Goal: Transaction & Acquisition: Purchase product/service

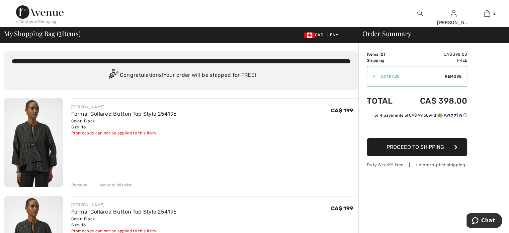
click at [81, 184] on div "Remove" at bounding box center [79, 185] width 16 height 6
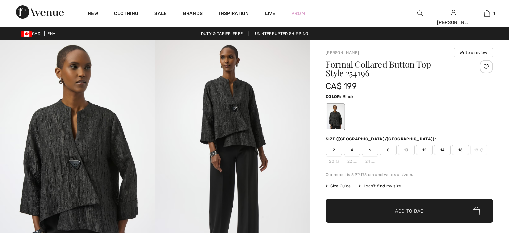
checkbox input "true"
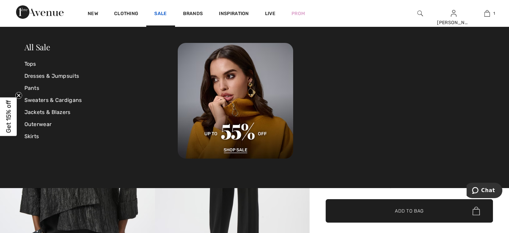
click at [158, 11] on link "Sale" at bounding box center [160, 14] width 12 height 7
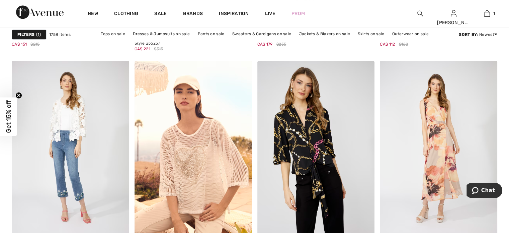
scroll to position [703, 0]
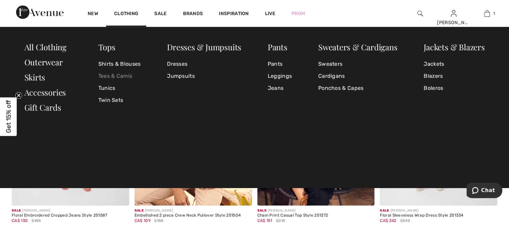
click at [109, 75] on link "Tees & Camis" at bounding box center [119, 76] width 43 height 12
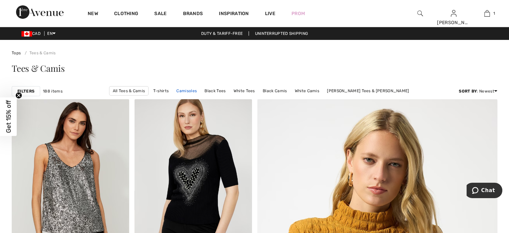
click at [173, 92] on link "Camisoles" at bounding box center [186, 90] width 27 height 9
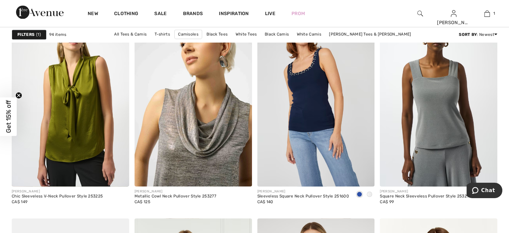
scroll to position [1004, 0]
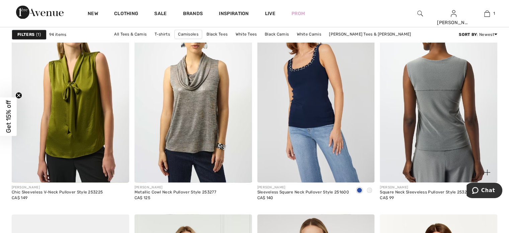
click at [431, 142] on img at bounding box center [438, 94] width 117 height 176
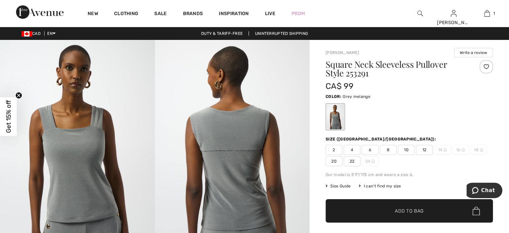
click at [418, 14] on img at bounding box center [420, 13] width 6 height 8
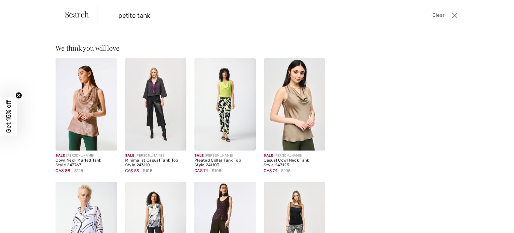
drag, startPoint x: 138, startPoint y: 17, endPoint x: 164, endPoint y: 21, distance: 26.7
click at [164, 21] on input "petite tank" at bounding box center [239, 15] width 252 height 20
type input "petite cami"
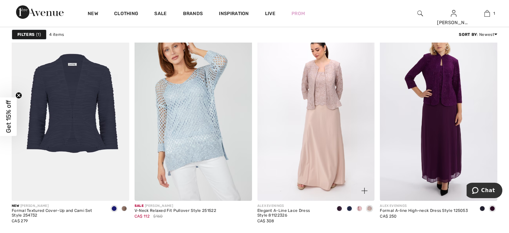
scroll to position [67, 0]
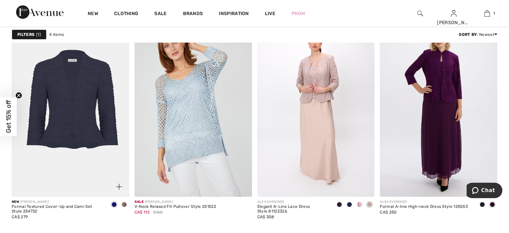
click at [124, 204] on span at bounding box center [123, 203] width 5 height 5
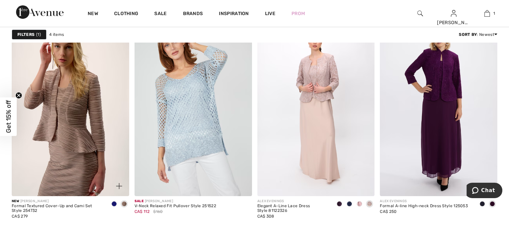
scroll to position [33, 0]
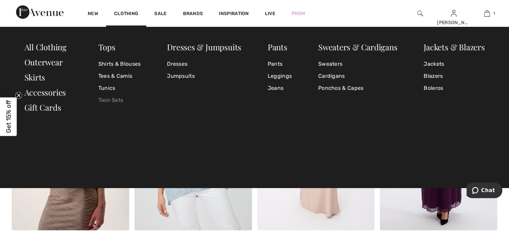
click at [120, 101] on link "Twin Sets" at bounding box center [119, 100] width 43 height 12
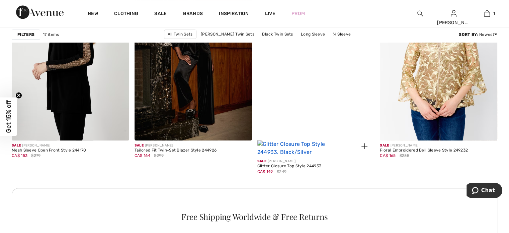
scroll to position [770, 0]
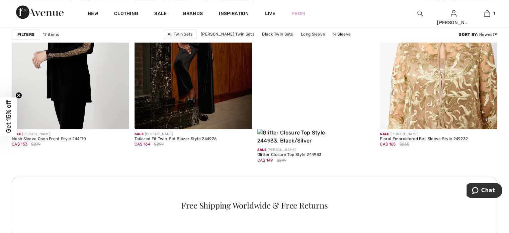
click at [436, 112] on img at bounding box center [438, 40] width 117 height 176
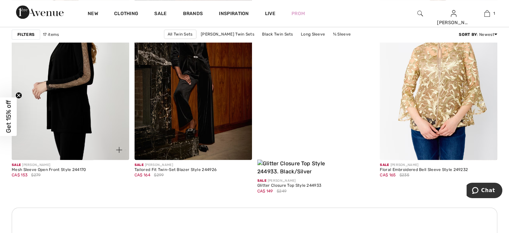
scroll to position [736, 0]
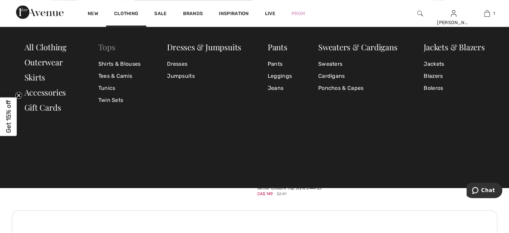
click at [108, 47] on link "Tops" at bounding box center [106, 47] width 17 height 11
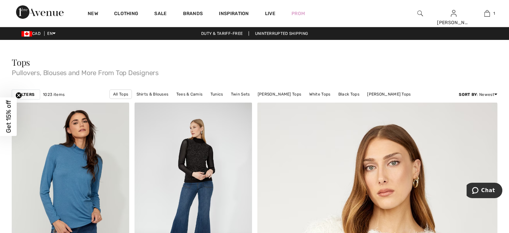
click at [29, 92] on strong "Filters" at bounding box center [25, 94] width 17 height 6
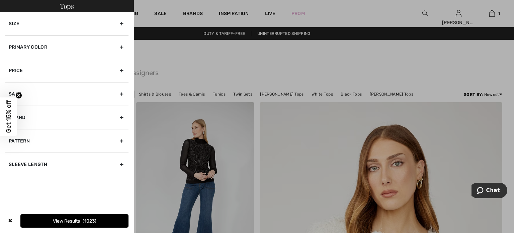
click at [122, 23] on div "Size" at bounding box center [66, 23] width 123 height 23
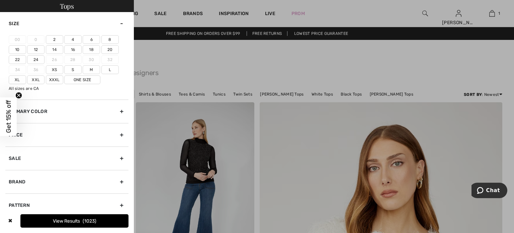
click at [74, 49] on label "16" at bounding box center [72, 49] width 17 height 9
click at [90, 50] on label "18" at bounding box center [91, 49] width 17 height 9
click at [0, 0] on input"] "18" at bounding box center [0, 0] width 0 height 0
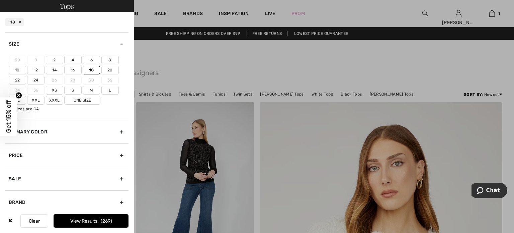
click at [73, 71] on label "16" at bounding box center [72, 70] width 17 height 9
click at [0, 0] on input"] "16" at bounding box center [0, 0] width 0 height 0
click at [82, 223] on button "View Results 316" at bounding box center [91, 220] width 75 height 13
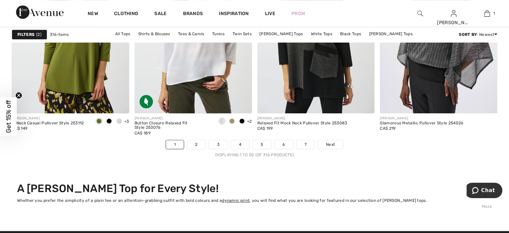
scroll to position [3113, 0]
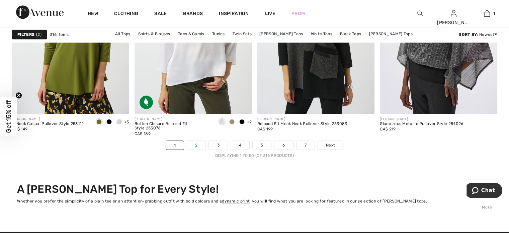
click at [192, 146] on link "2" at bounding box center [196, 145] width 18 height 9
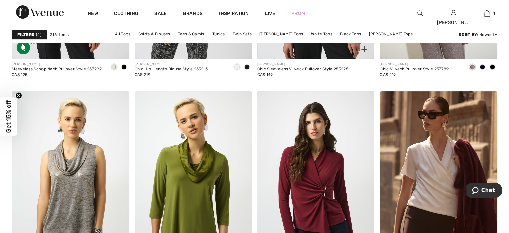
scroll to position [2577, 0]
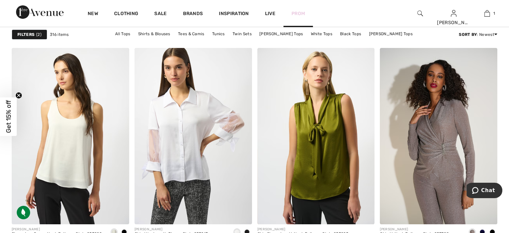
click at [298, 12] on link "Prom" at bounding box center [298, 13] width 13 height 7
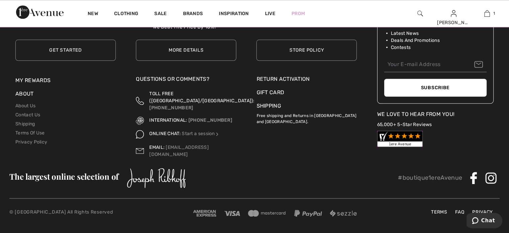
scroll to position [602, 0]
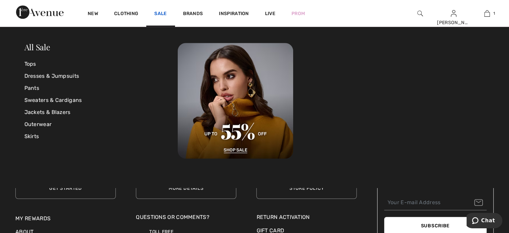
click at [161, 14] on link "Sale" at bounding box center [160, 14] width 12 height 7
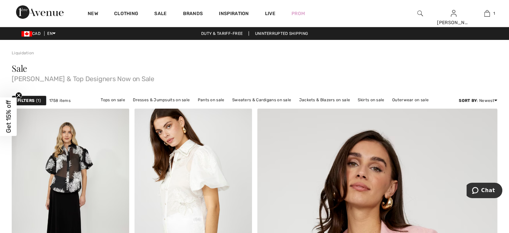
click at [36, 101] on span "1" at bounding box center [38, 100] width 5 height 6
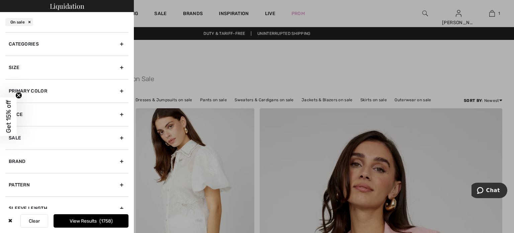
click at [116, 67] on div "Size" at bounding box center [66, 67] width 123 height 23
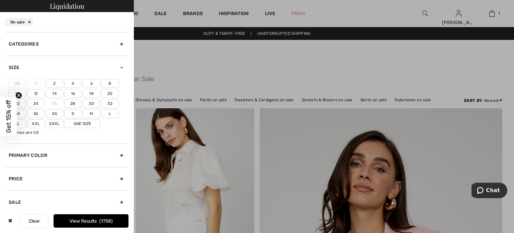
click at [74, 92] on label "16" at bounding box center [72, 93] width 17 height 9
click at [0, 0] on input"] "16" at bounding box center [0, 0] width 0 height 0
click at [90, 93] on label "18" at bounding box center [91, 93] width 17 height 9
click at [0, 0] on input"] "18" at bounding box center [0, 0] width 0 height 0
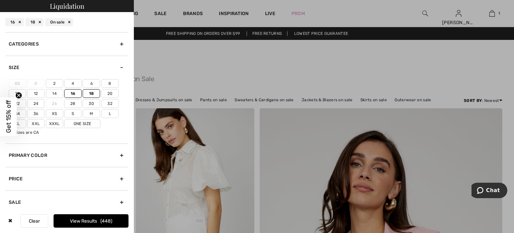
click at [111, 95] on label "20" at bounding box center [109, 93] width 17 height 9
click at [0, 0] on input"] "20" at bounding box center [0, 0] width 0 height 0
click at [109, 226] on button "View Results 549" at bounding box center [91, 220] width 75 height 13
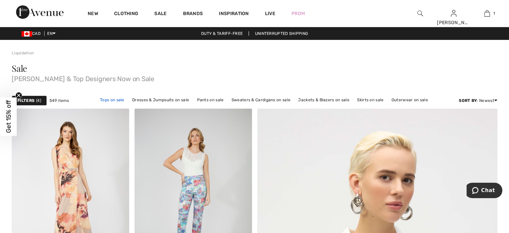
click at [122, 98] on link "Tops on sale" at bounding box center [112, 99] width 31 height 9
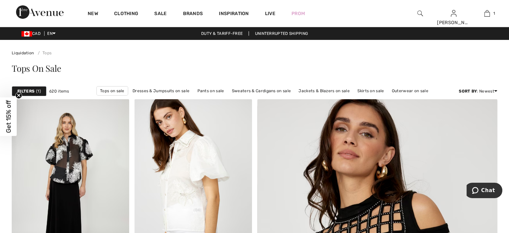
click at [42, 91] on div "Filters 1" at bounding box center [29, 91] width 35 height 10
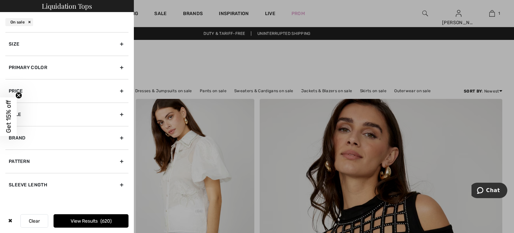
click at [66, 48] on div "Size" at bounding box center [66, 43] width 123 height 23
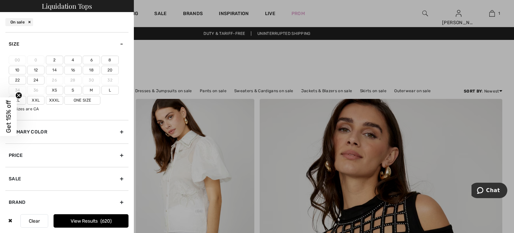
click at [79, 69] on label "16" at bounding box center [72, 70] width 17 height 9
click at [0, 0] on input"] "16" at bounding box center [0, 0] width 0 height 0
click at [91, 71] on label "18" at bounding box center [91, 70] width 17 height 9
click at [0, 0] on input"] "18" at bounding box center [0, 0] width 0 height 0
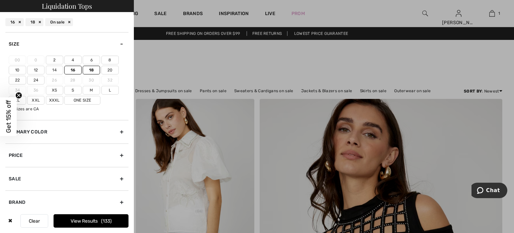
click at [94, 218] on button "View Results 133" at bounding box center [91, 220] width 75 height 13
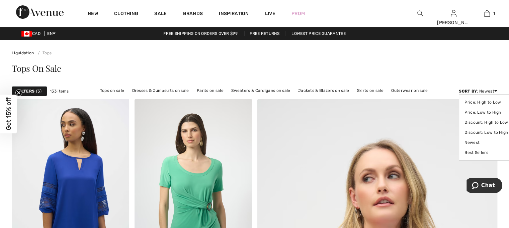
click at [485, 89] on div "Sort By : Newest Price: High to Low Price: Low to High Discount: High to Low Di…" at bounding box center [478, 91] width 38 height 6
click at [484, 112] on link "Price: Low to High" at bounding box center [487, 112] width 44 height 10
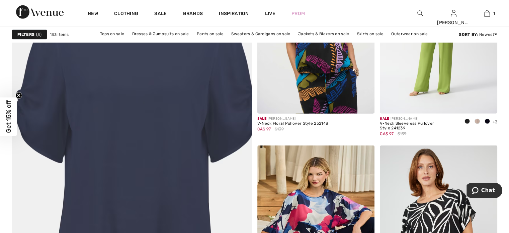
scroll to position [1841, 0]
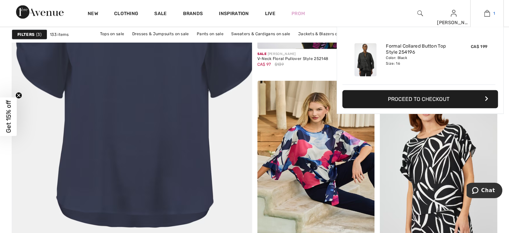
click at [490, 12] on img at bounding box center [487, 13] width 6 height 8
